Goal: Task Accomplishment & Management: Manage account settings

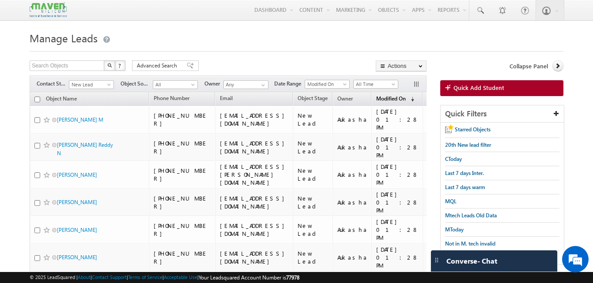
click at [406, 102] on span "Modified On" at bounding box center [391, 98] width 30 height 7
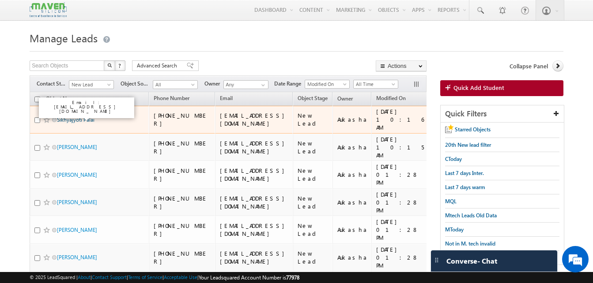
click at [75, 117] on link "Sikhyajyoti Palai" at bounding box center [76, 120] width 38 height 7
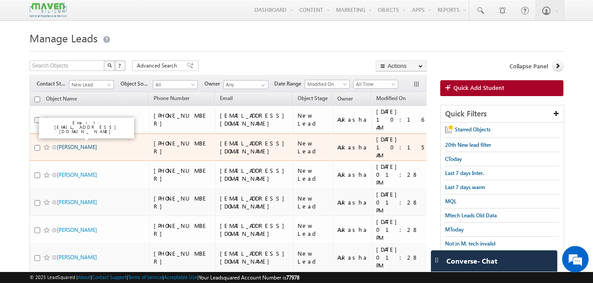
click at [62, 144] on link "Samuel Holla" at bounding box center [77, 147] width 40 height 7
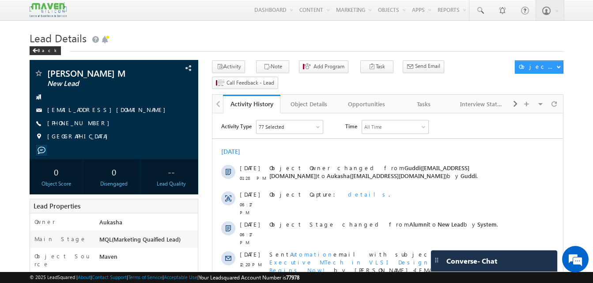
click at [183, 41] on h1 "Lead Details" at bounding box center [297, 37] width 534 height 17
click at [427, 34] on h1 "Lead Details" at bounding box center [297, 37] width 534 height 17
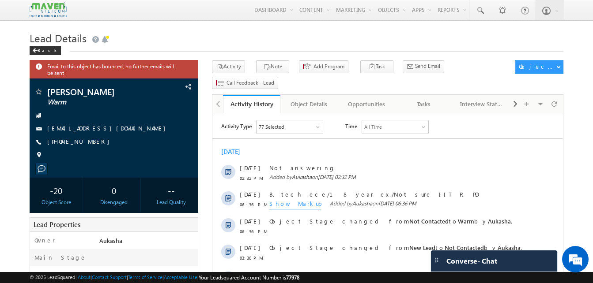
click at [184, 33] on h1 "Lead Details" at bounding box center [297, 37] width 534 height 17
click at [218, 49] on div "Back" at bounding box center [297, 49] width 534 height 6
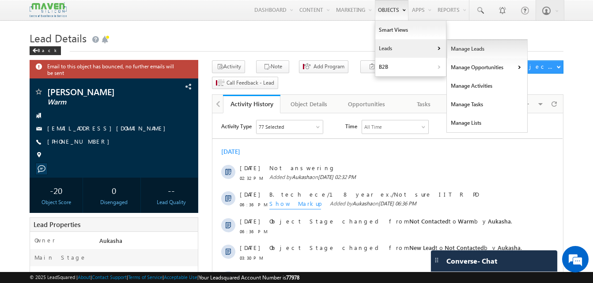
click at [458, 49] on link "Manage Leads" at bounding box center [487, 49] width 81 height 19
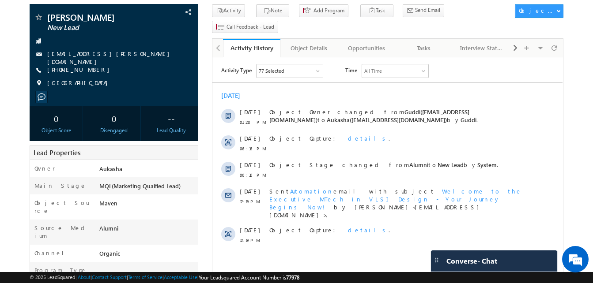
scroll to position [55, 0]
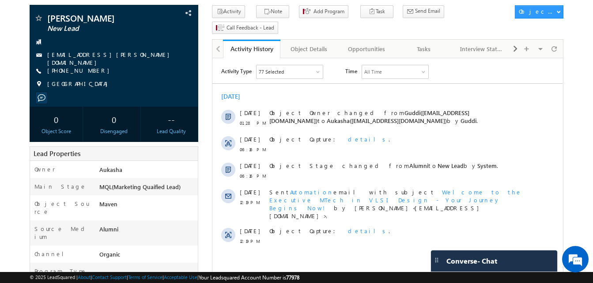
click at [0, 83] on html "Menu Aukasha lsq5@ maven -sili con.c om" at bounding box center [296, 286] width 593 height 683
click at [6, 62] on body "Menu Aukasha lsq5@ maven -sili con.c om" at bounding box center [296, 275] width 593 height 661
click at [0, 78] on body "Menu Aukasha lsq5@ maven -sili con.c om" at bounding box center [296, 275] width 593 height 661
click at [18, 120] on body "Menu Aukasha lsq5@ maven -sili con.c om" at bounding box center [296, 275] width 593 height 661
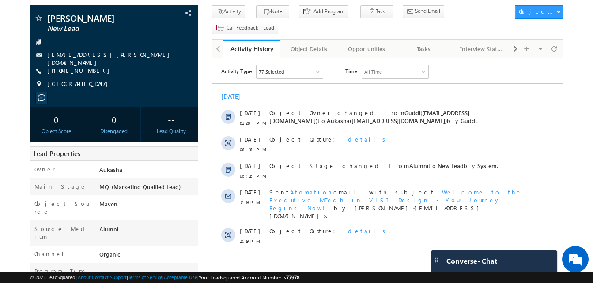
click at [11, 90] on body "Menu Aukasha lsq5@ maven -sili con.c om" at bounding box center [296, 275] width 593 height 661
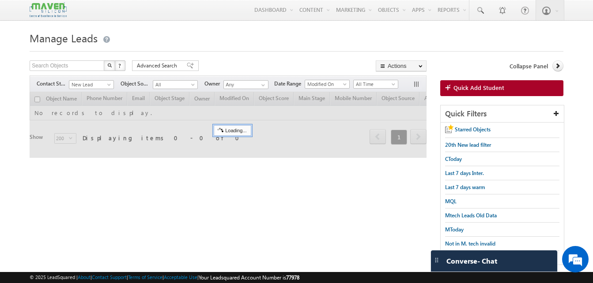
drag, startPoint x: 0, startPoint y: 123, endPoint x: 283, endPoint y: 25, distance: 299.2
click at [0, 123] on html "Menu Aukasha lsq5@ maven -sili con.c om" at bounding box center [296, 148] width 593 height 296
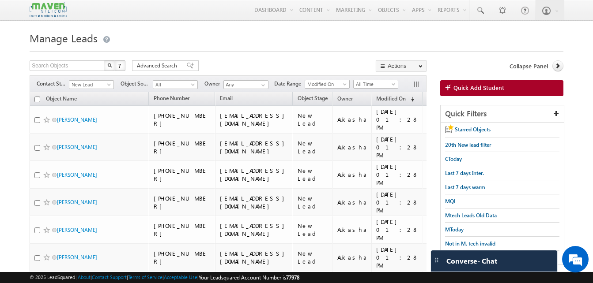
click at [276, 41] on h1 "Manage Leads" at bounding box center [297, 37] width 534 height 17
click at [218, 40] on h1 "Manage Leads" at bounding box center [297, 37] width 534 height 17
click at [297, 68] on div "Search Objects X ? 589 results found Advanced Search Advanced Search Advanced s…" at bounding box center [228, 66] width 397 height 13
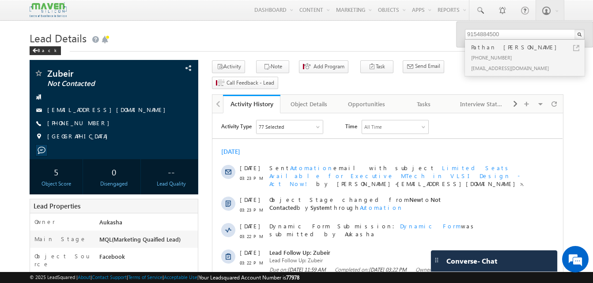
click at [201, 29] on h1 "Lead Details" at bounding box center [297, 37] width 534 height 17
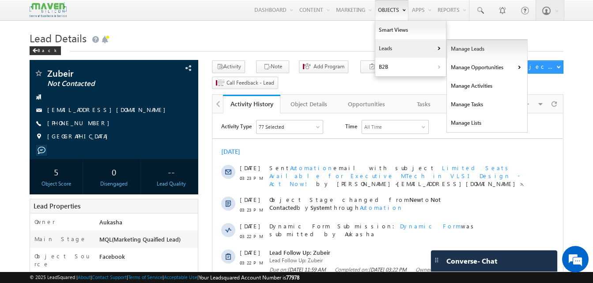
click at [455, 52] on link "Manage Leads" at bounding box center [487, 49] width 81 height 19
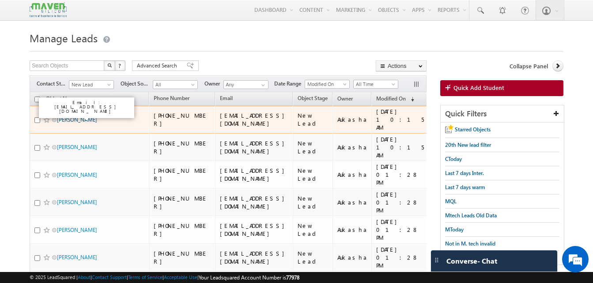
click at [78, 117] on link "Samuel Holla" at bounding box center [77, 120] width 40 height 7
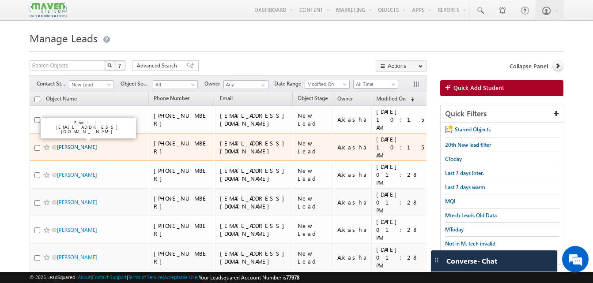
click at [83, 144] on link "ABHIJIT KARALE" at bounding box center [77, 147] width 40 height 7
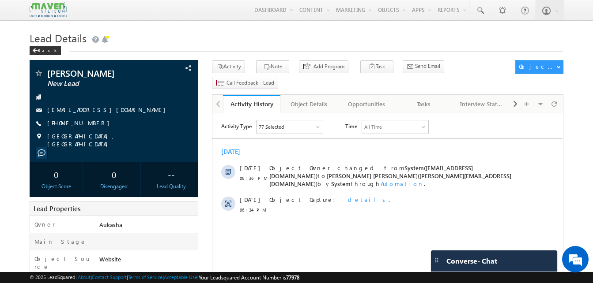
click at [216, 36] on h1 "Lead Details" at bounding box center [297, 37] width 534 height 17
drag, startPoint x: 102, startPoint y: 71, endPoint x: 49, endPoint y: 76, distance: 54.1
click at [49, 76] on span "[PERSON_NAME]" at bounding box center [99, 73] width 104 height 9
copy span "[PERSON_NAME]"
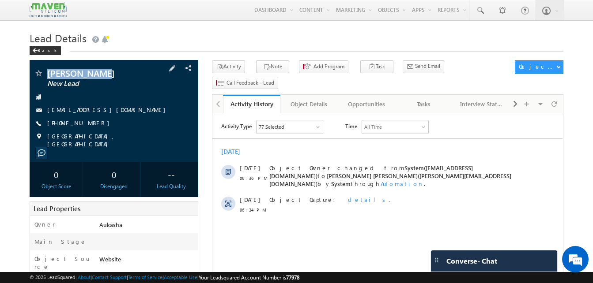
drag, startPoint x: 96, startPoint y: 125, endPoint x: 90, endPoint y: 125, distance: 5.7
click at [90, 125] on div "[PHONE_NUMBER]" at bounding box center [114, 123] width 160 height 9
copy div "[PHONE_NUMBER]"
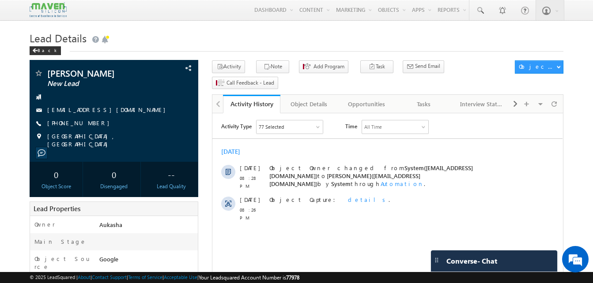
drag, startPoint x: 118, startPoint y: 73, endPoint x: 49, endPoint y: 74, distance: 69.7
click at [49, 74] on span "[PERSON_NAME]" at bounding box center [99, 73] width 104 height 9
copy span "[PERSON_NAME]"
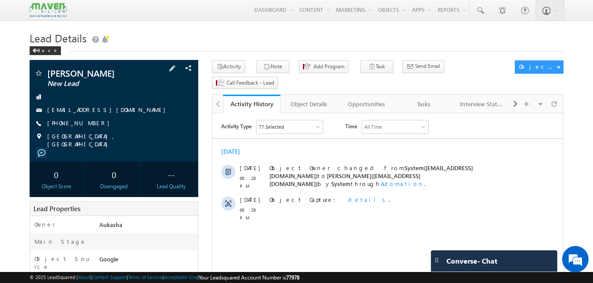
drag, startPoint x: 95, startPoint y: 124, endPoint x: 90, endPoint y: 124, distance: 5.3
click at [90, 124] on div "[PHONE_NUMBER]" at bounding box center [114, 123] width 160 height 9
copy div "[PHONE_NUMBER]"
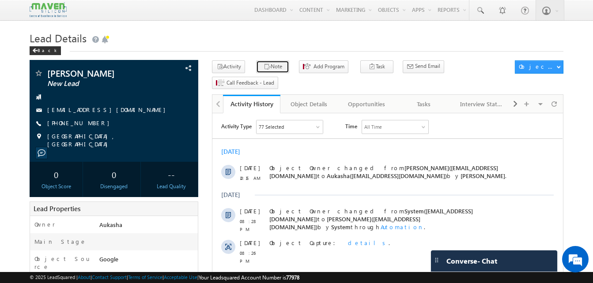
click at [263, 65] on icon "button" at bounding box center [266, 67] width 7 height 8
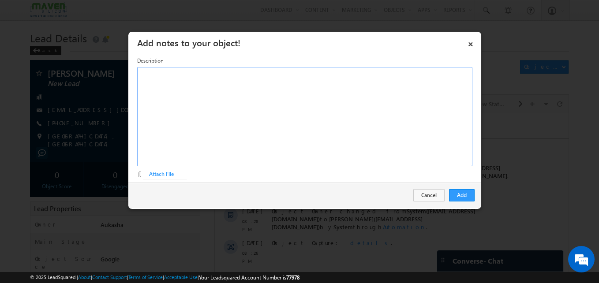
click at [321, 120] on div "Rich Text Editor, Description-inline-editor-div" at bounding box center [304, 116] width 335 height 99
paste div "Rich Text Editor, Description-inline-editor-div"
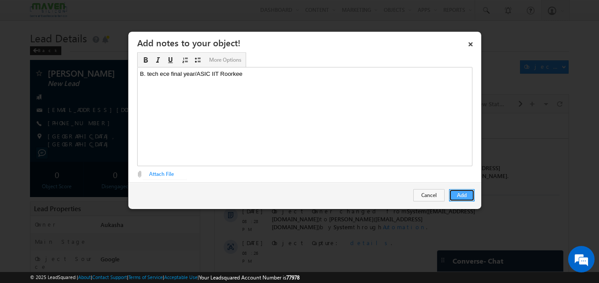
click at [465, 192] on button "Add" at bounding box center [462, 195] width 26 height 12
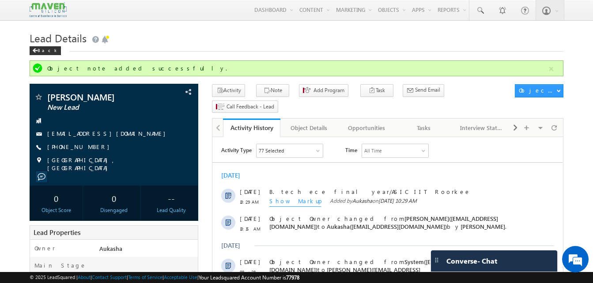
click at [207, 32] on h1 "Lead Details" at bounding box center [297, 37] width 534 height 17
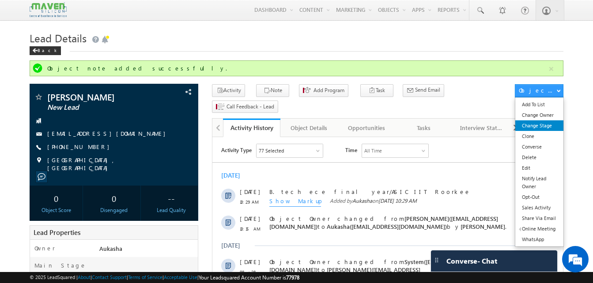
click at [537, 129] on link "Change Stage" at bounding box center [539, 125] width 48 height 11
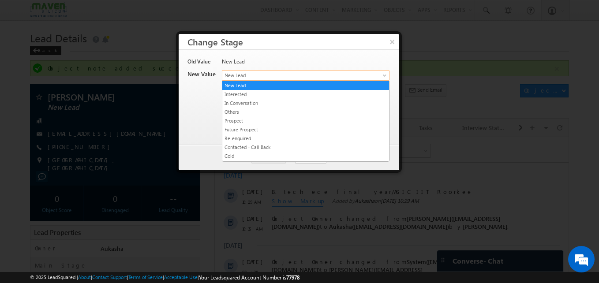
click at [286, 75] on span "New Lead" at bounding box center [291, 75] width 138 height 8
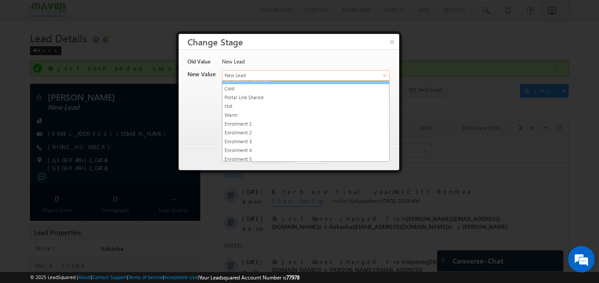
scroll to position [70, 0]
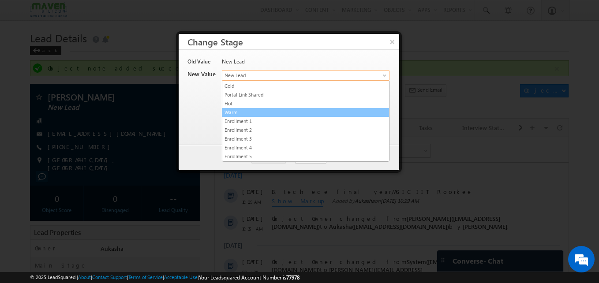
click at [260, 113] on link "Warm" at bounding box center [305, 113] width 167 height 8
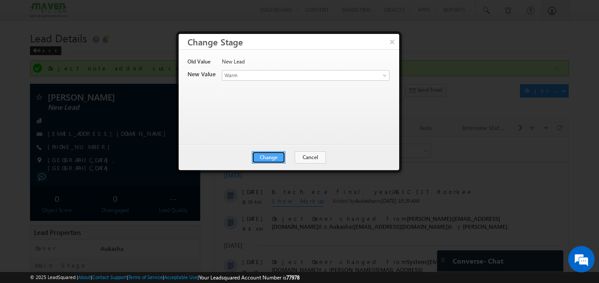
click at [263, 158] on button "Change" at bounding box center [269, 157] width 34 height 12
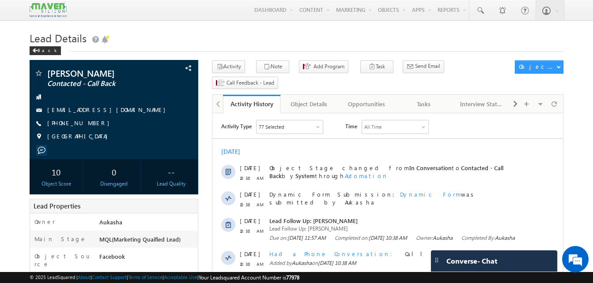
click at [268, 39] on h1 "Lead Details" at bounding box center [297, 37] width 534 height 17
click at [478, 19] on link at bounding box center [479, 10] width 21 height 20
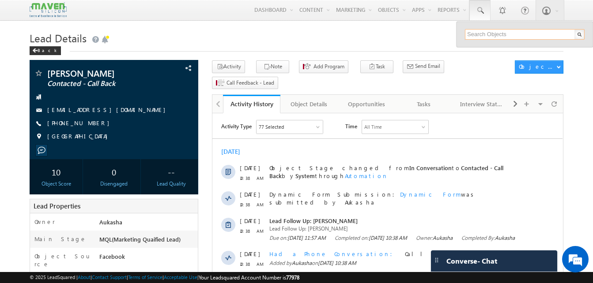
click at [485, 33] on input "text" at bounding box center [525, 34] width 120 height 11
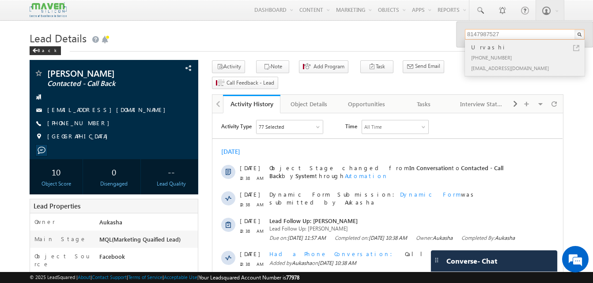
type input "8147987527"
click at [577, 49] on link at bounding box center [576, 48] width 6 height 6
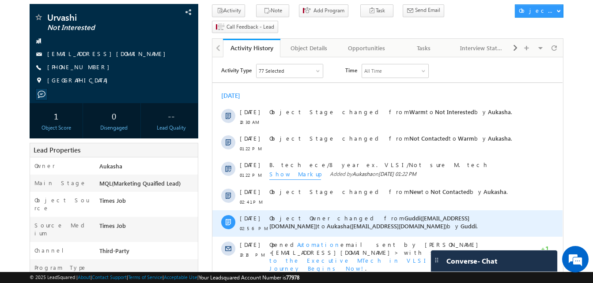
scroll to position [56, 0]
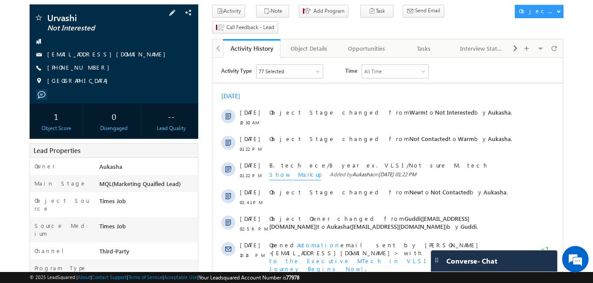
drag, startPoint x: 98, startPoint y: 65, endPoint x: 90, endPoint y: 70, distance: 8.9
click at [90, 70] on div "[PHONE_NUMBER]" at bounding box center [114, 68] width 160 height 9
copy div "[PHONE_NUMBER]"
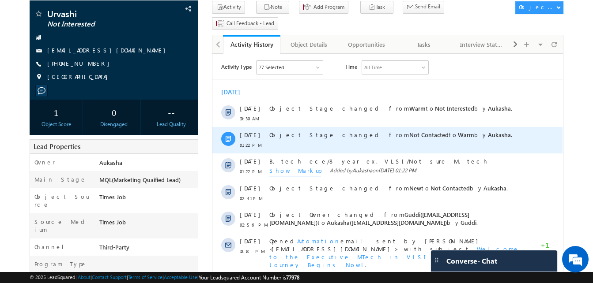
scroll to position [60, 0]
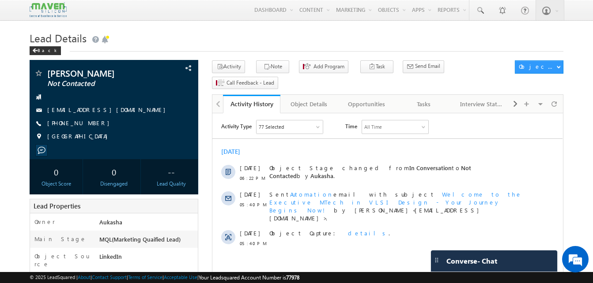
drag, startPoint x: 0, startPoint y: 0, endPoint x: 4, endPoint y: 94, distance: 94.1
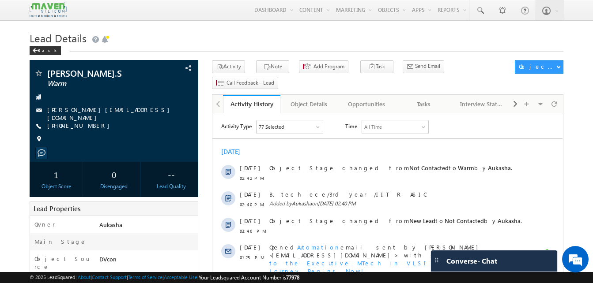
click at [97, 125] on div "[PHONE_NUMBER]" at bounding box center [114, 126] width 160 height 9
drag, startPoint x: 97, startPoint y: 125, endPoint x: 90, endPoint y: 126, distance: 7.1
click at [90, 126] on div "[PHONE_NUMBER]" at bounding box center [114, 126] width 160 height 9
copy div "[PHONE_NUMBER]"
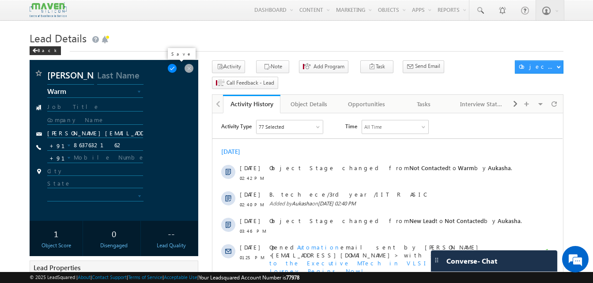
click at [175, 69] on span at bounding box center [172, 69] width 10 height 10
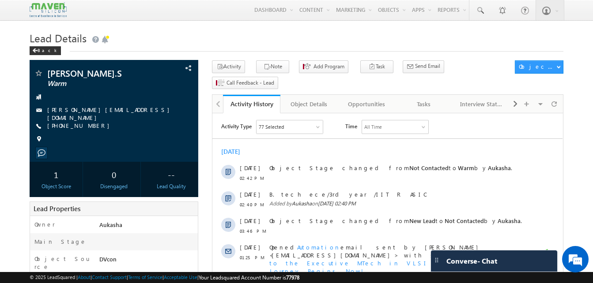
click at [272, 32] on h1 "Lead Details" at bounding box center [297, 37] width 534 height 17
click at [90, 125] on div "[PHONE_NUMBER]" at bounding box center [114, 126] width 160 height 9
copy div "[PHONE_NUMBER]"
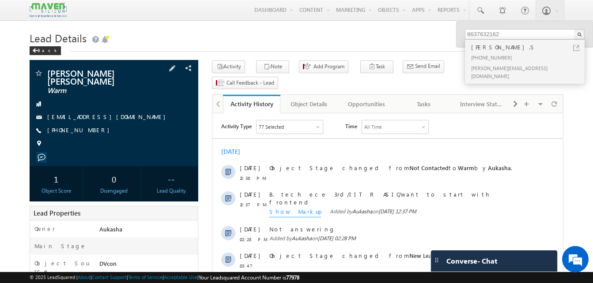
drag, startPoint x: 97, startPoint y: 128, endPoint x: 89, endPoint y: 124, distance: 9.3
click at [89, 126] on div "[PHONE_NUMBER]" at bounding box center [114, 130] width 160 height 9
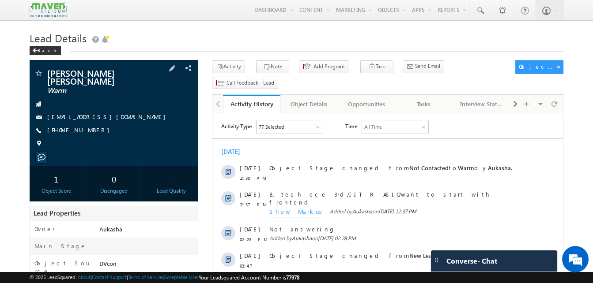
copy div "[PHONE_NUMBER]"
click at [366, 99] on div "Opportunities" at bounding box center [366, 104] width 42 height 11
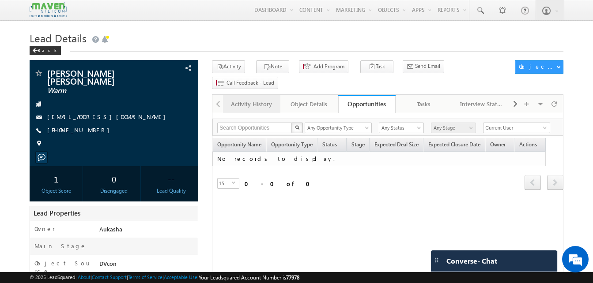
click at [268, 96] on link "Activity History" at bounding box center [251, 104] width 57 height 19
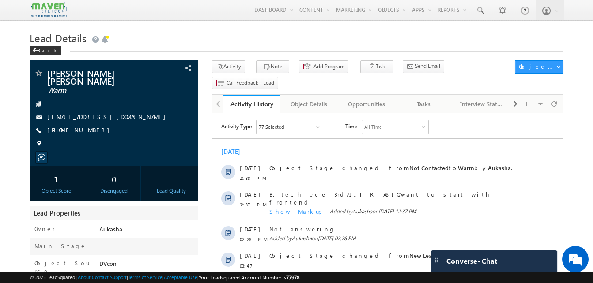
click at [206, 41] on h1 "Lead Details" at bounding box center [297, 37] width 534 height 17
click at [195, 39] on h1 "Lead Details" at bounding box center [297, 37] width 534 height 17
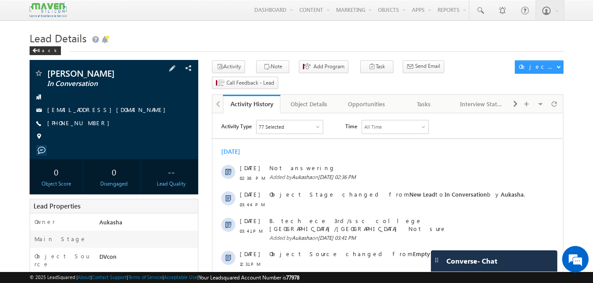
drag, startPoint x: 97, startPoint y: 122, endPoint x: 90, endPoint y: 124, distance: 6.6
click at [90, 124] on div "[PHONE_NUMBER]" at bounding box center [114, 123] width 160 height 9
copy div "[PHONE_NUMBER]"
click at [304, 45] on h1 "Lead Details" at bounding box center [297, 37] width 534 height 17
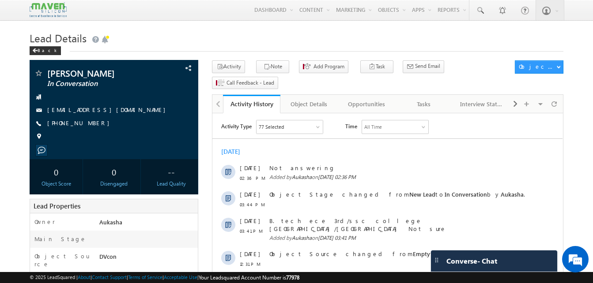
click at [231, 34] on h1 "Lead Details" at bounding box center [297, 37] width 534 height 17
click at [353, 54] on div "Lead Details Back" at bounding box center [297, 45] width 534 height 32
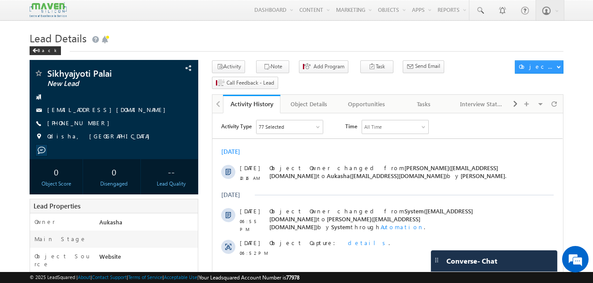
click at [309, 48] on div "Back" at bounding box center [297, 49] width 534 height 6
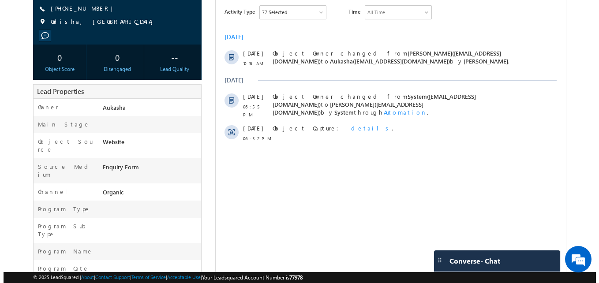
scroll to position [115, 0]
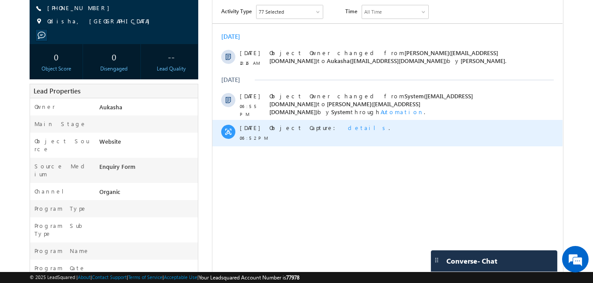
click at [348, 124] on span "details" at bounding box center [368, 128] width 41 height 8
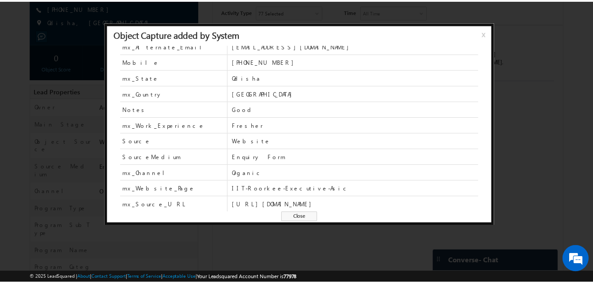
scroll to position [0, 0]
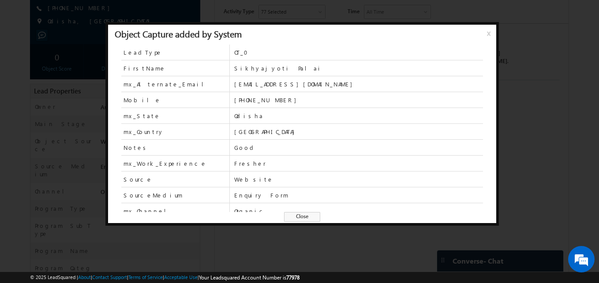
click at [299, 219] on span "Close" at bounding box center [302, 217] width 36 height 10
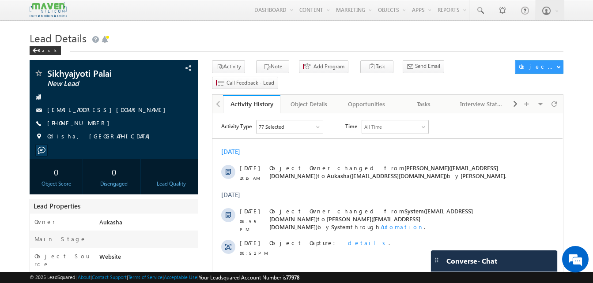
click at [245, 32] on h1 "Lead Details" at bounding box center [297, 37] width 534 height 17
click at [305, 46] on h1 "Lead Details" at bounding box center [297, 37] width 534 height 17
click at [90, 124] on div "[PHONE_NUMBER]" at bounding box center [114, 123] width 160 height 9
copy div "[PHONE_NUMBER]"
drag, startPoint x: 116, startPoint y: 74, endPoint x: 43, endPoint y: 76, distance: 72.8
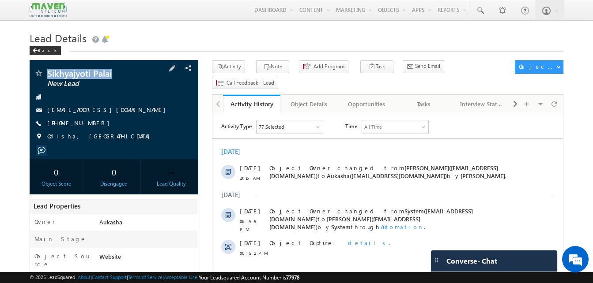
click at [43, 76] on div "Sikhyajyoti Palai New Lead" at bounding box center [114, 73] width 160 height 9
copy div "Sikhyajyoti Palai"
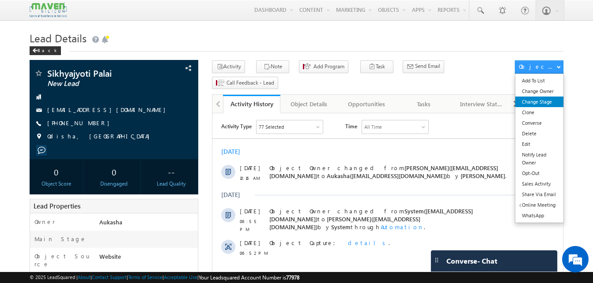
click at [541, 105] on link "Change Stage" at bounding box center [539, 102] width 48 height 11
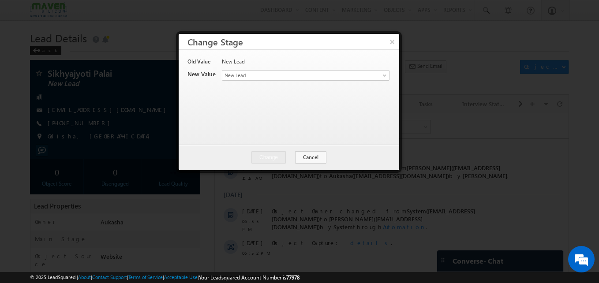
click at [367, 70] on div "New Lead" at bounding box center [305, 64] width 167 height 12
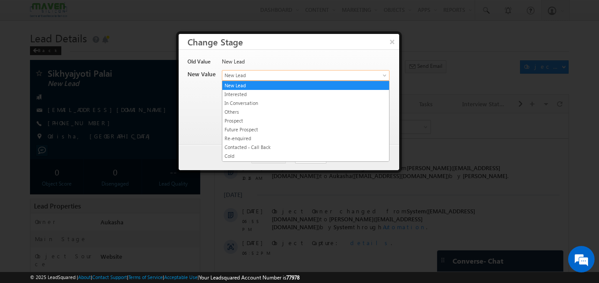
click at [271, 74] on span "New Lead" at bounding box center [291, 75] width 138 height 8
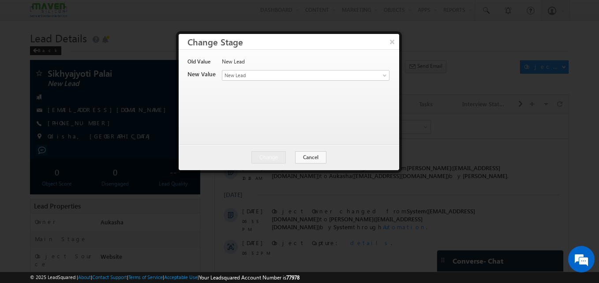
click at [28, 65] on div at bounding box center [299, 141] width 599 height 283
click at [395, 45] on button "×" at bounding box center [392, 41] width 15 height 15
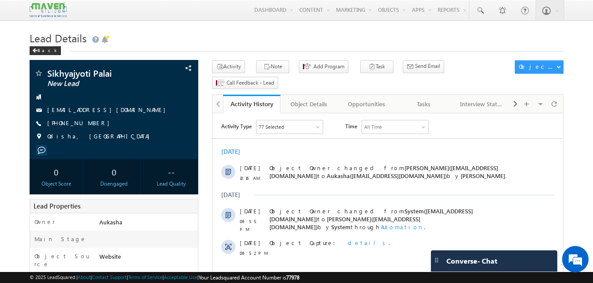
click at [86, 111] on link "[EMAIL_ADDRESS][DOMAIN_NAME]" at bounding box center [108, 110] width 123 height 8
click at [285, 43] on h1 "Lead Details" at bounding box center [297, 37] width 534 height 17
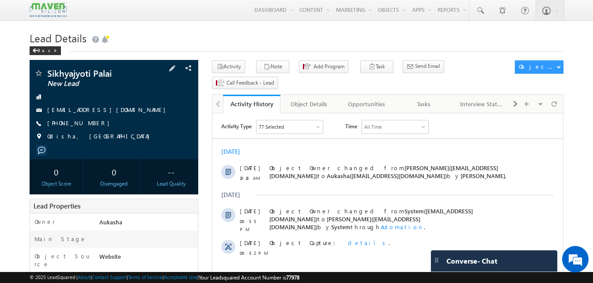
drag, startPoint x: 96, startPoint y: 122, endPoint x: 90, endPoint y: 124, distance: 6.6
click at [90, 124] on div "[PHONE_NUMBER]" at bounding box center [114, 123] width 160 height 9
copy div "[PHONE_NUMBER]"
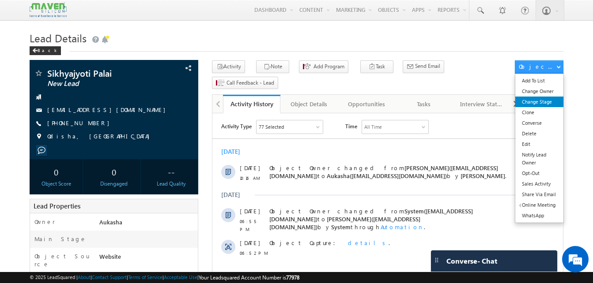
click at [549, 101] on link "Change Stage" at bounding box center [539, 102] width 48 height 11
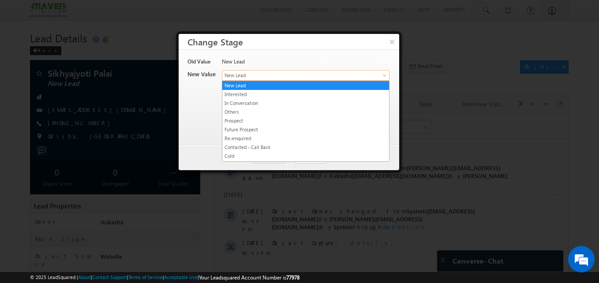
click at [344, 75] on span "New Lead" at bounding box center [291, 75] width 138 height 8
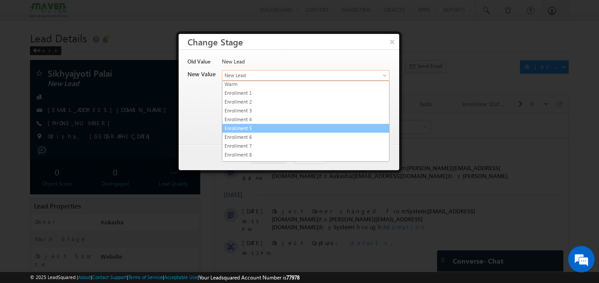
scroll to position [167, 0]
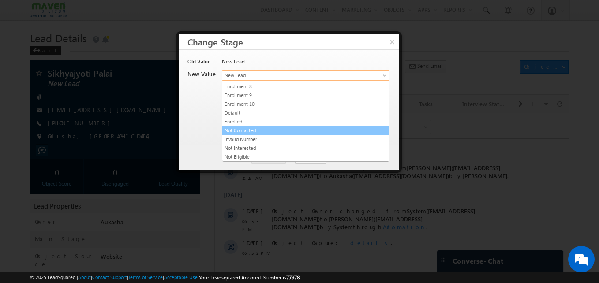
click at [271, 132] on link "Not Contacted" at bounding box center [305, 131] width 167 height 8
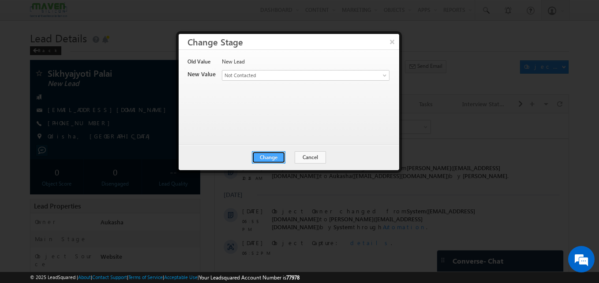
click at [278, 162] on button "Change" at bounding box center [269, 157] width 34 height 12
